Goal: Check status: Check status

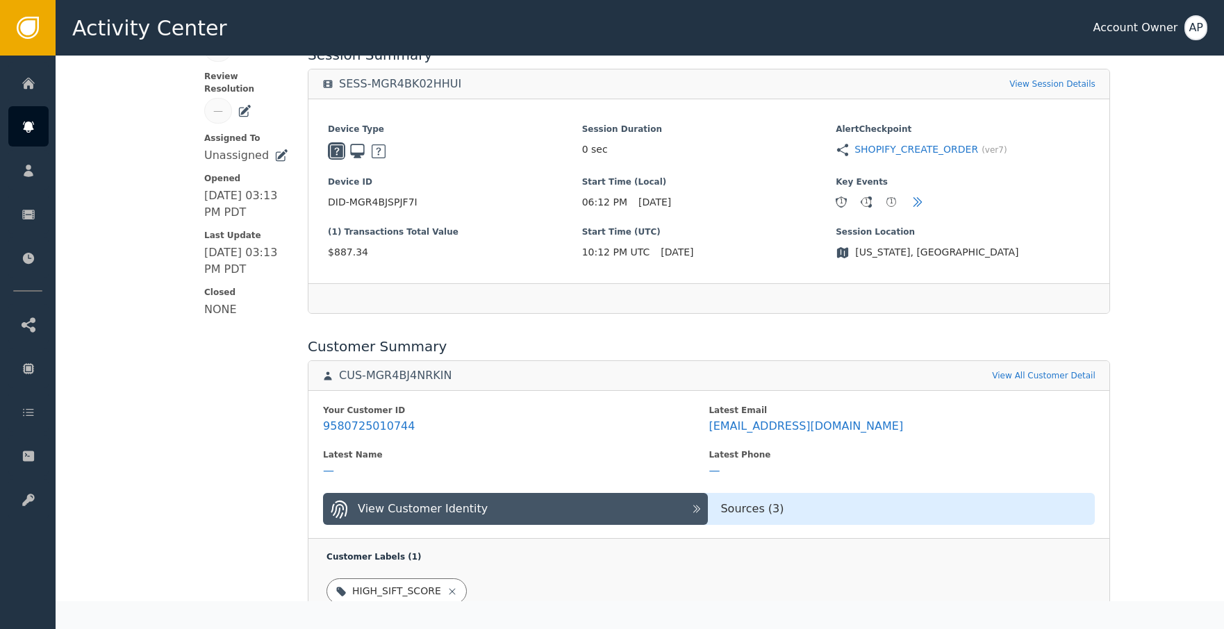
scroll to position [411, 0]
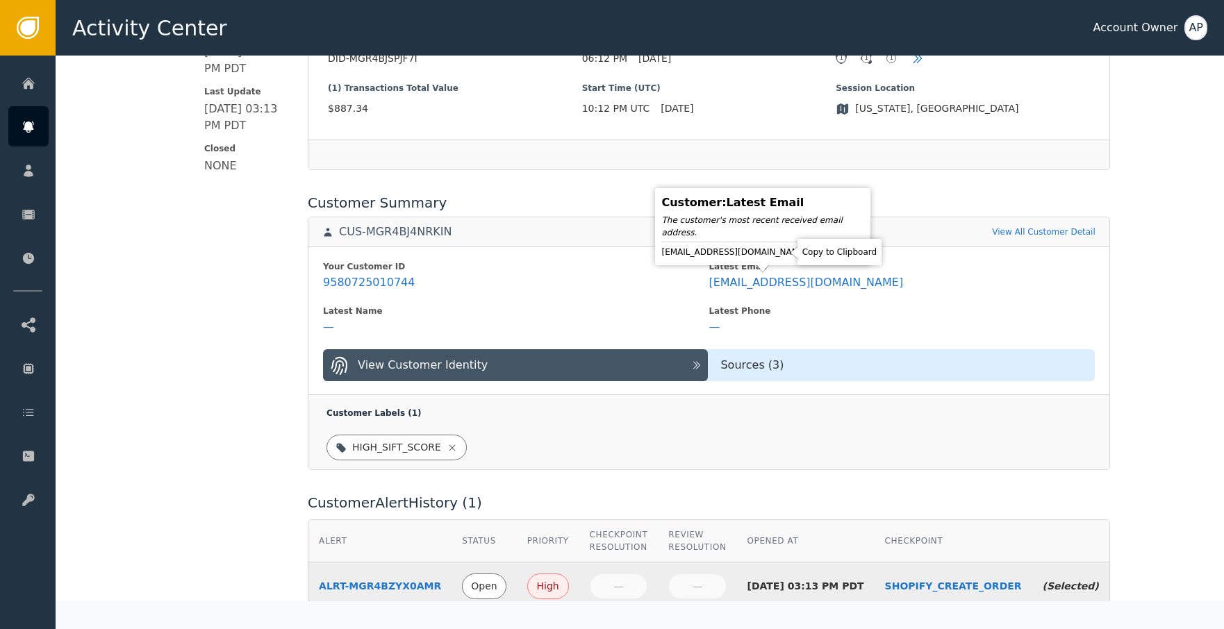
click at [812, 256] on icon at bounding box center [819, 252] width 14 height 14
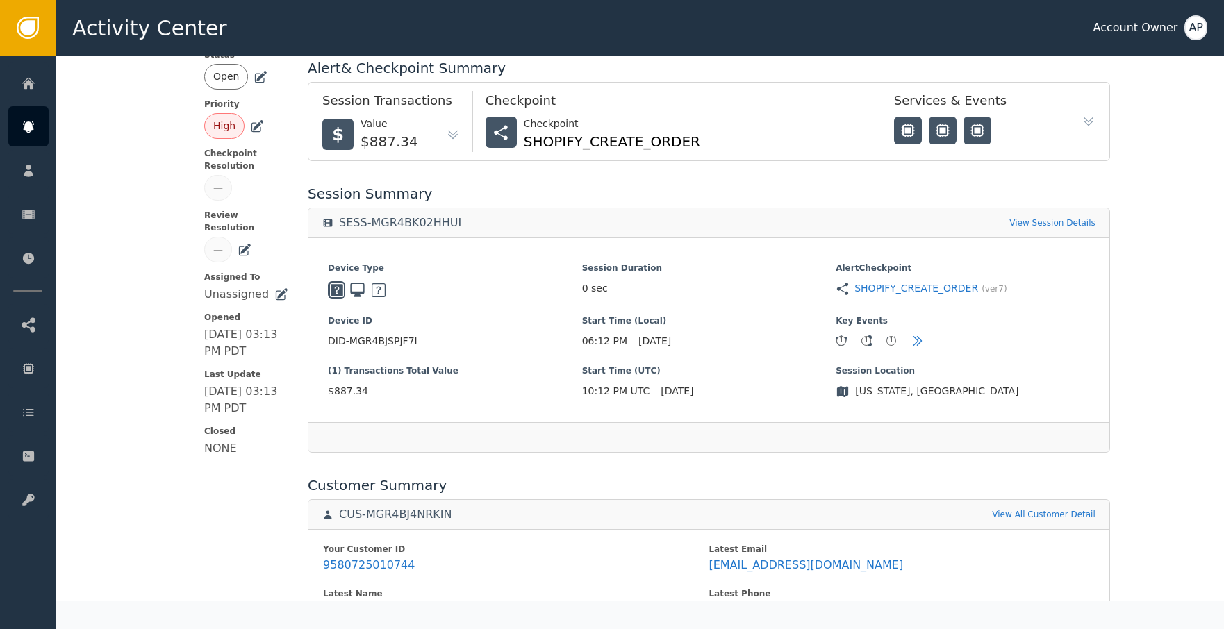
scroll to position [0, 0]
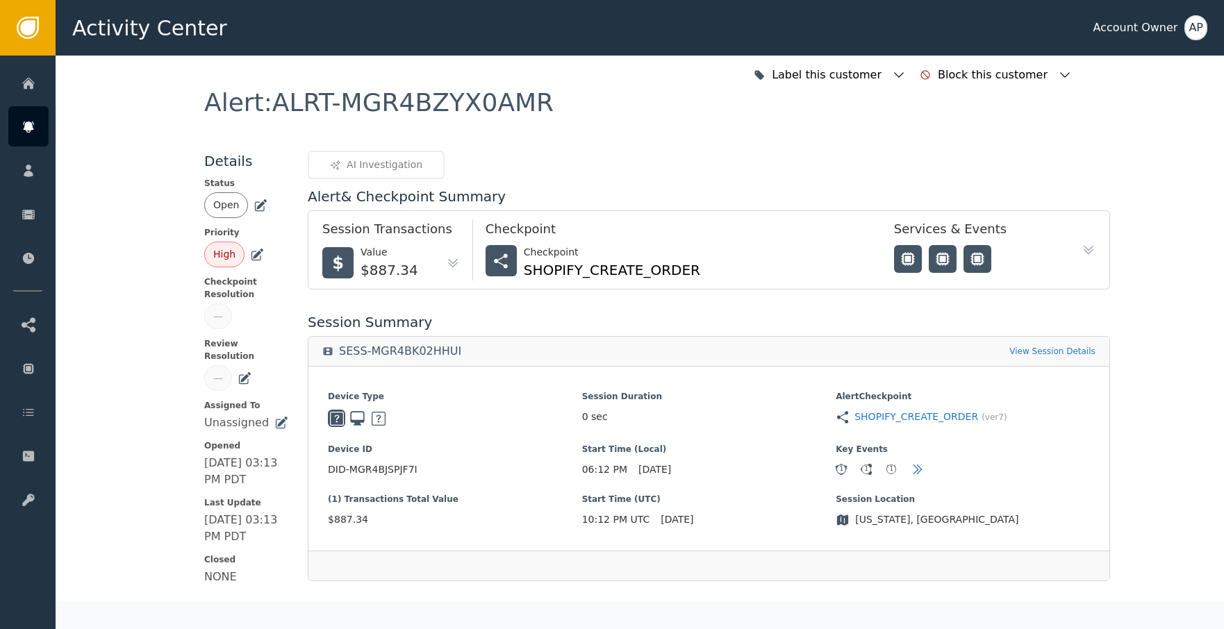
click at [265, 208] on div "Open" at bounding box center [246, 205] width 84 height 26
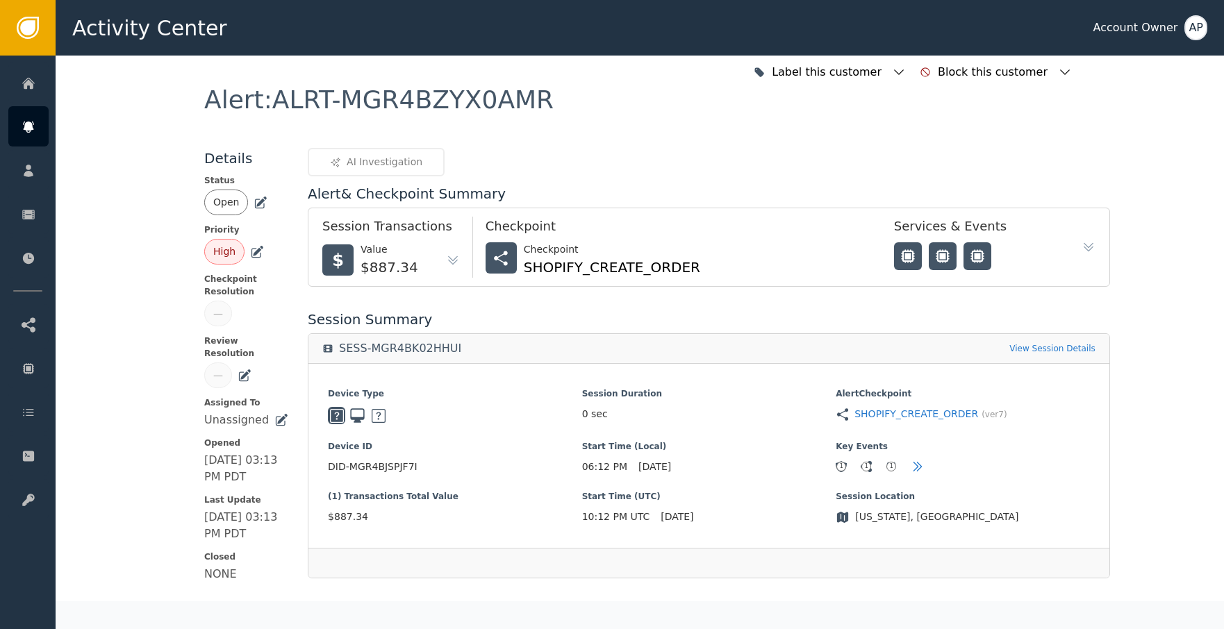
drag, startPoint x: 250, startPoint y: 203, endPoint x: 259, endPoint y: 212, distance: 13.3
click at [253, 203] on icon at bounding box center [260, 203] width 14 height 14
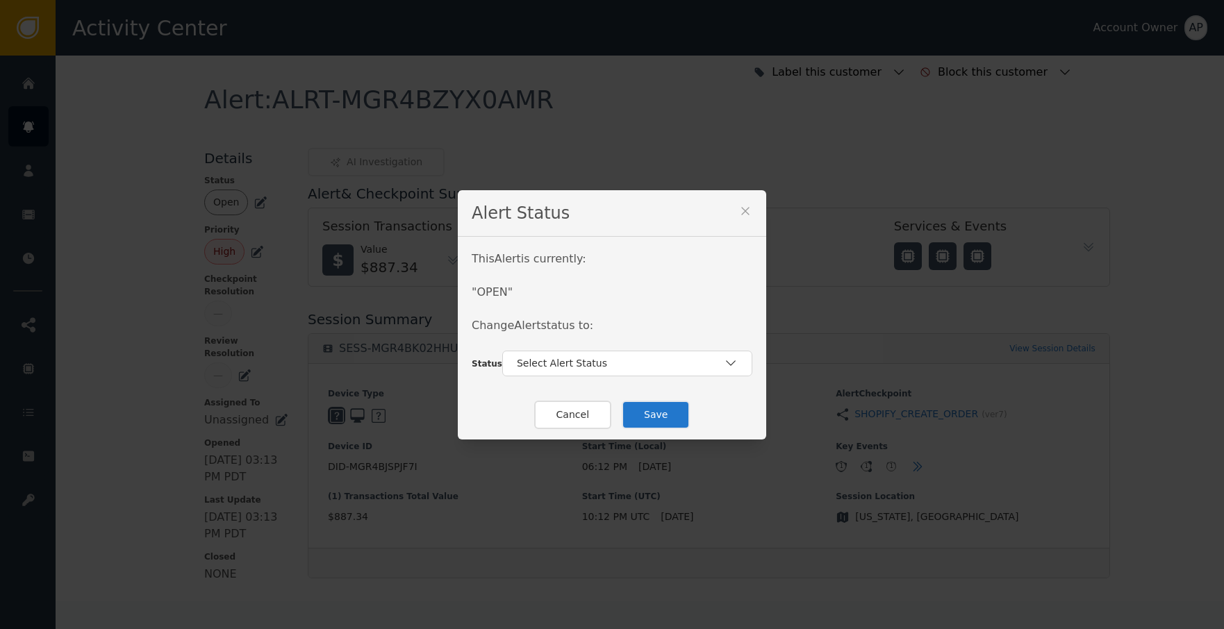
drag, startPoint x: 544, startPoint y: 365, endPoint x: 563, endPoint y: 380, distance: 24.7
click at [546, 366] on div "Select Alert Status" at bounding box center [620, 363] width 207 height 15
drag, startPoint x: 576, startPoint y: 420, endPoint x: 603, endPoint y: 419, distance: 27.1
click at [576, 421] on div "Closed" at bounding box center [627, 421] width 222 height 15
click at [642, 415] on button "Save" at bounding box center [655, 415] width 68 height 28
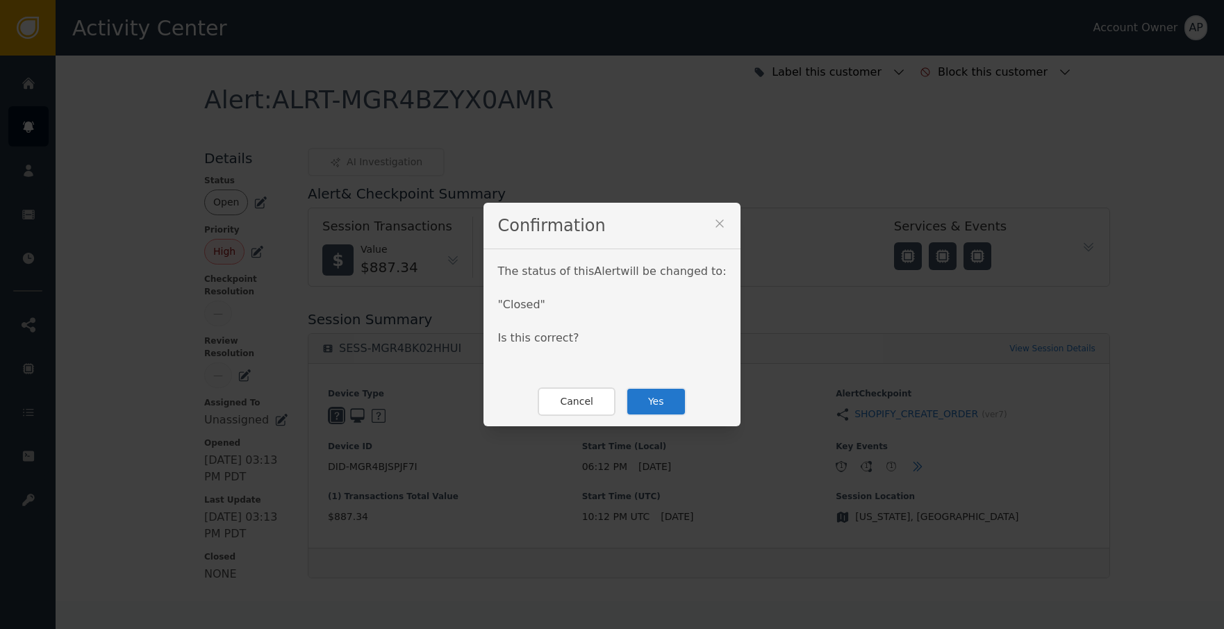
click at [661, 395] on button "Yes" at bounding box center [656, 401] width 60 height 28
